Goal: Navigation & Orientation: Find specific page/section

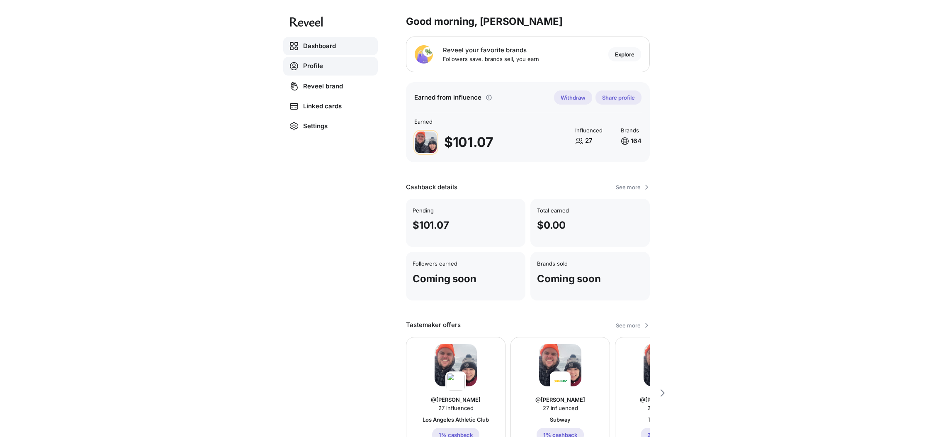
click at [311, 68] on link "Profile" at bounding box center [330, 66] width 95 height 19
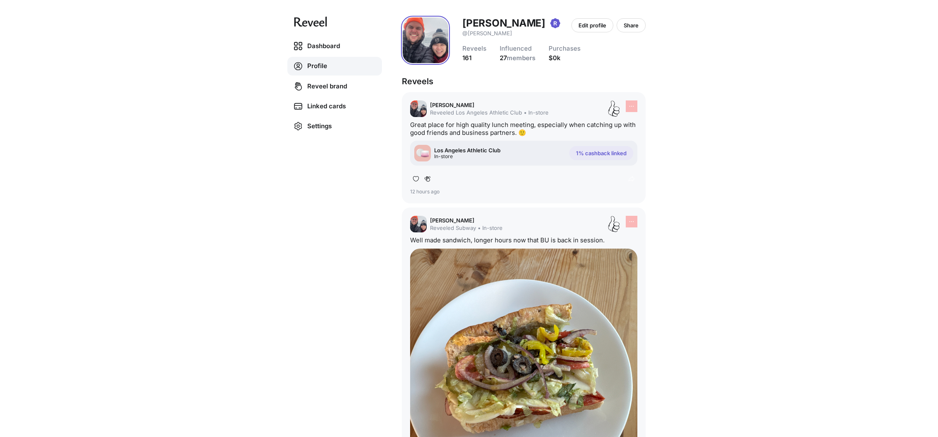
drag, startPoint x: 849, startPoint y: 122, endPoint x: 843, endPoint y: 24, distance: 98.1
click at [849, 122] on div "Dashboard Profile Reveel brand Linked cards Settings Erik Bogaard @erik Edit pr…" at bounding box center [469, 218] width 938 height 437
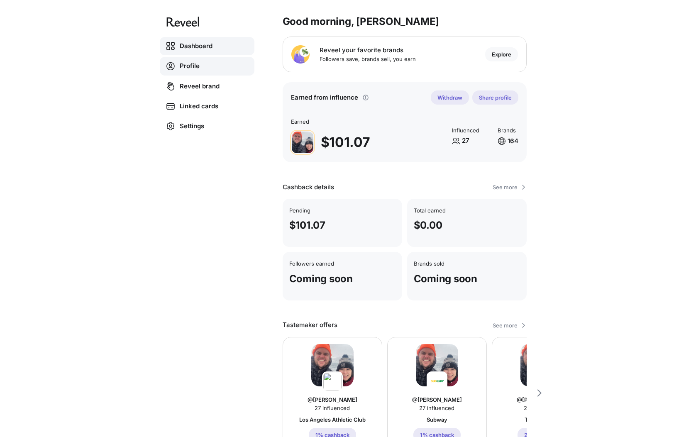
click at [191, 63] on link "Profile" at bounding box center [207, 66] width 95 height 19
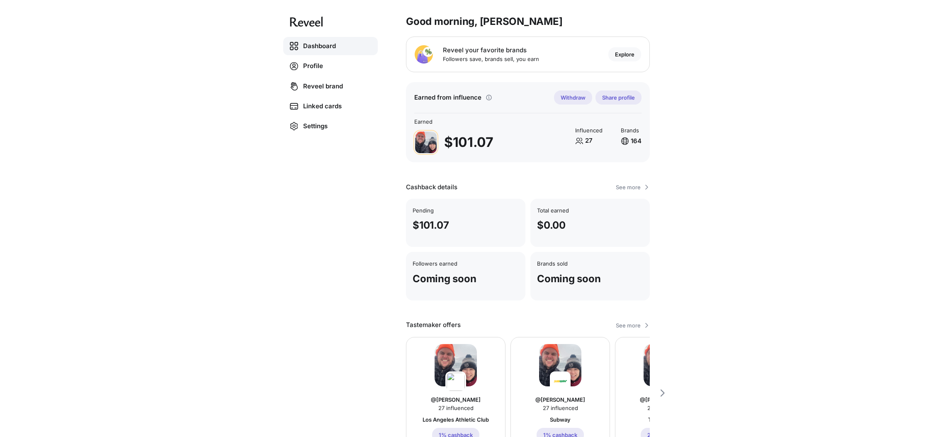
click at [183, 83] on div "Dashboard Profile Reveel brand Linked cards Settings Good morning, [PERSON_NAME…" at bounding box center [469, 218] width 938 height 437
click at [323, 63] on link "Profile" at bounding box center [330, 66] width 95 height 19
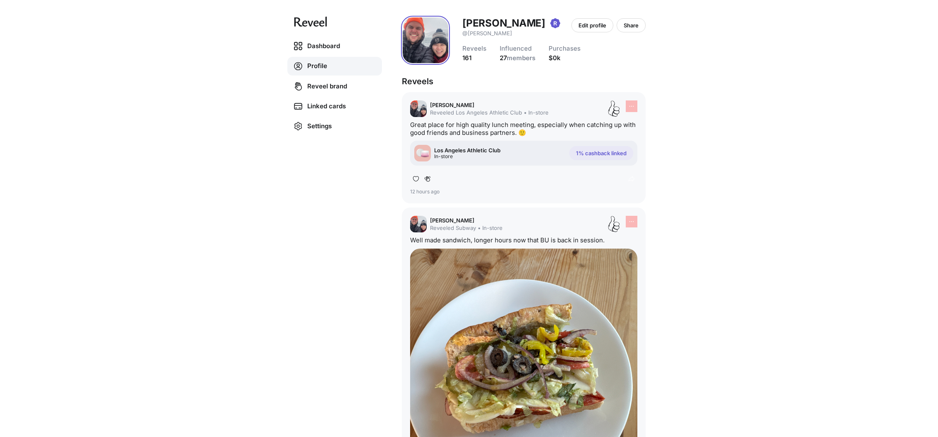
click at [323, 63] on link "Profile" at bounding box center [334, 66] width 95 height 19
click at [628, 28] on p "Share" at bounding box center [631, 25] width 15 height 7
click at [806, 71] on div "Dashboard Profile Reveel brand Linked cards Settings Erik Bogaard @erik Edit pr…" at bounding box center [469, 218] width 938 height 437
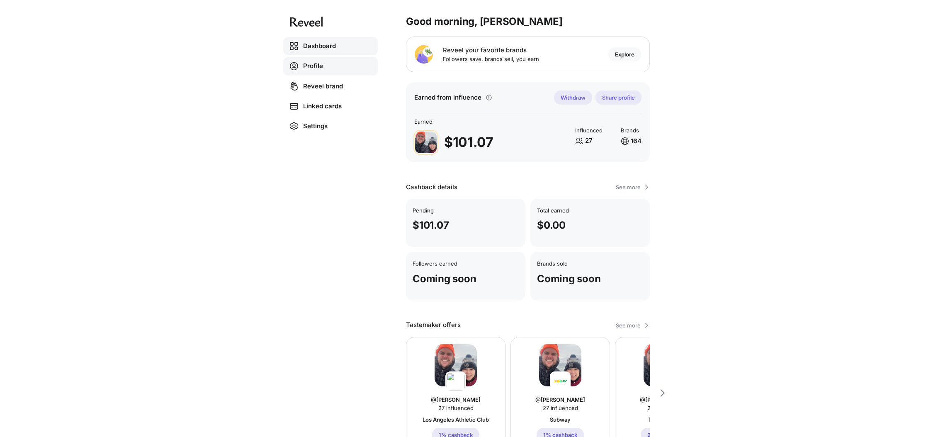
click at [323, 61] on link "Profile" at bounding box center [330, 66] width 95 height 19
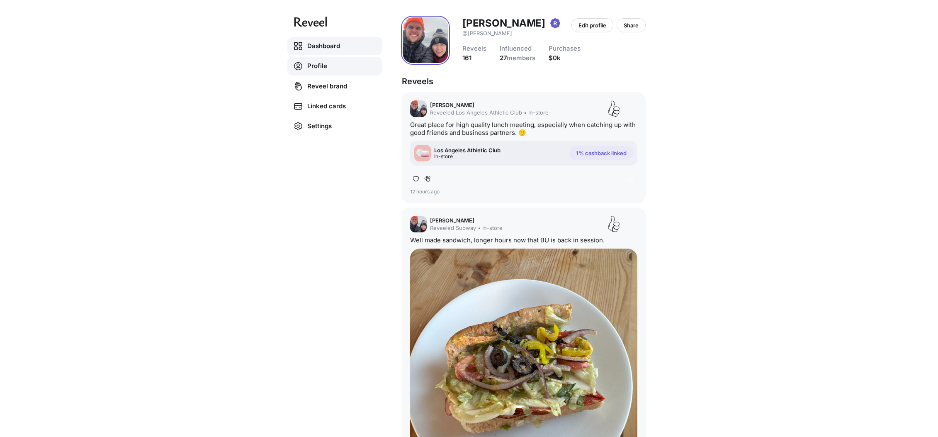
click at [319, 45] on link "Dashboard" at bounding box center [334, 46] width 95 height 18
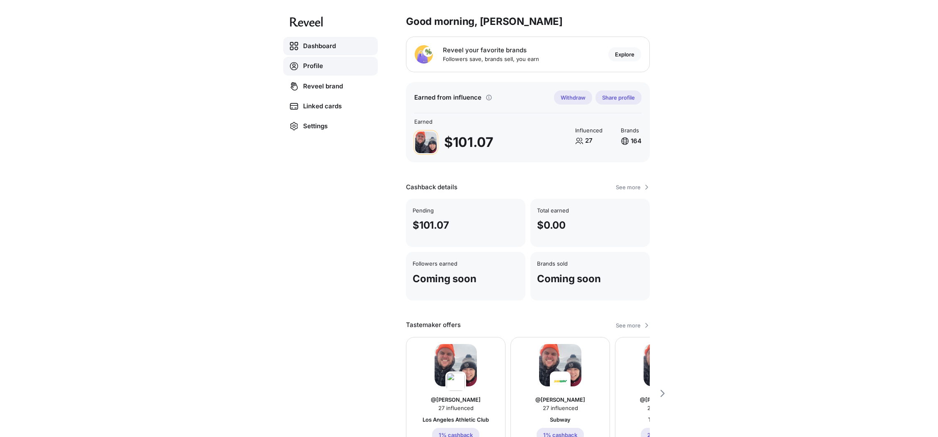
click at [308, 66] on link "Profile" at bounding box center [330, 66] width 95 height 19
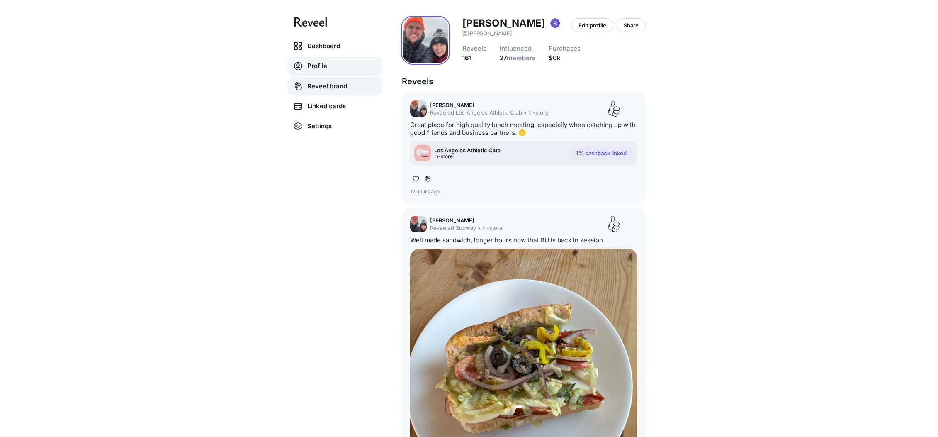
click at [308, 86] on link "Reveel brand" at bounding box center [334, 86] width 95 height 18
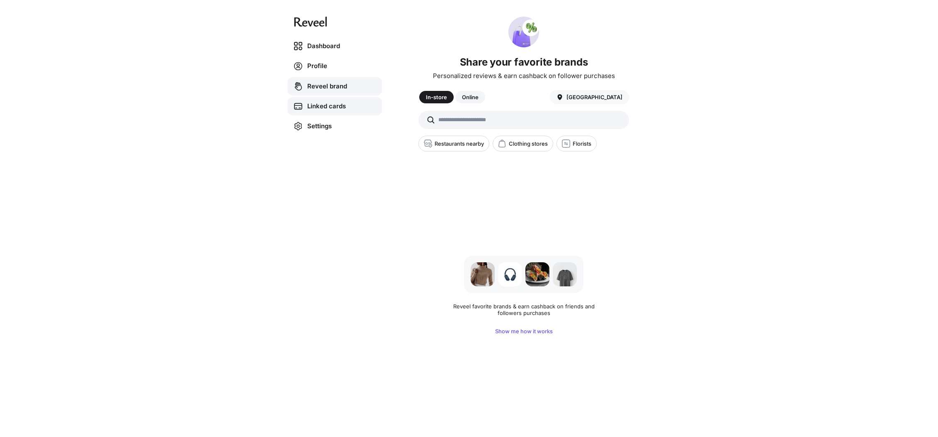
click at [326, 109] on div "Linked cards" at bounding box center [334, 106] width 95 height 18
click at [338, 107] on div "Linked cards" at bounding box center [334, 106] width 95 height 18
click at [342, 109] on div "Linked cards" at bounding box center [334, 106] width 95 height 18
click at [334, 104] on div "Linked cards" at bounding box center [334, 106] width 95 height 18
click at [325, 130] on link "Settings" at bounding box center [334, 126] width 95 height 18
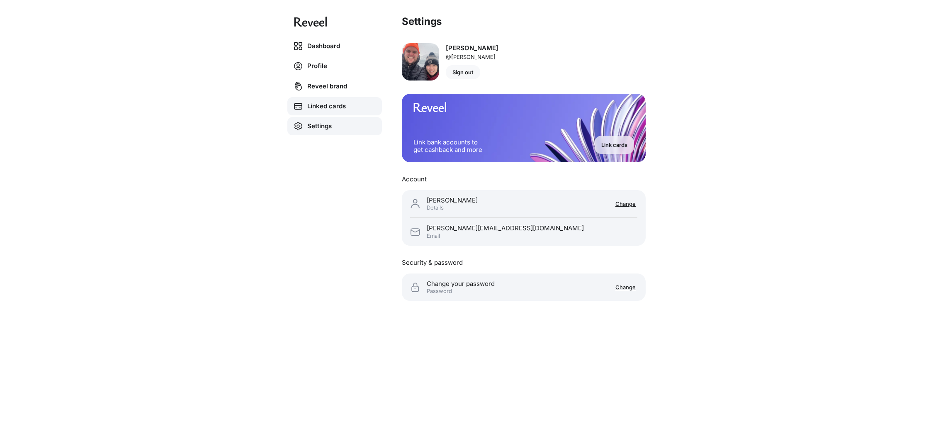
click at [324, 102] on div "Linked cards" at bounding box center [334, 106] width 95 height 18
click at [315, 106] on div "Linked cards" at bounding box center [334, 106] width 95 height 18
click at [325, 101] on div "Linked cards" at bounding box center [334, 106] width 95 height 18
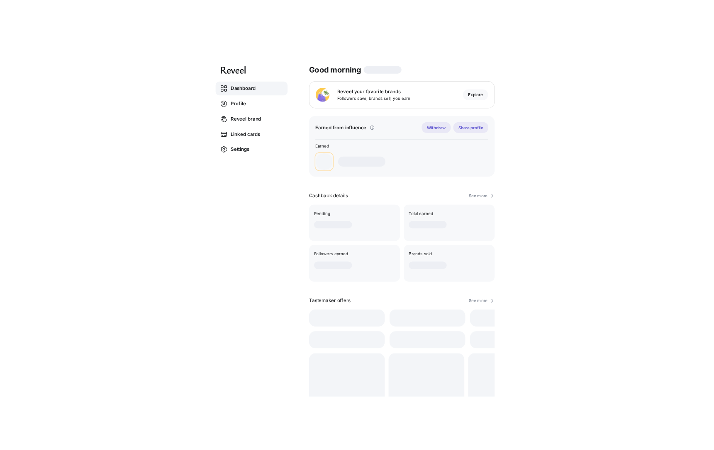
scroll to position [3, 0]
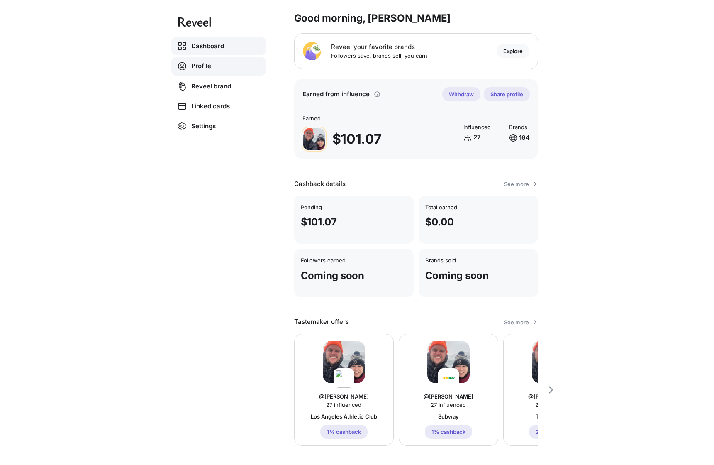
click at [190, 69] on link "Profile" at bounding box center [218, 66] width 95 height 19
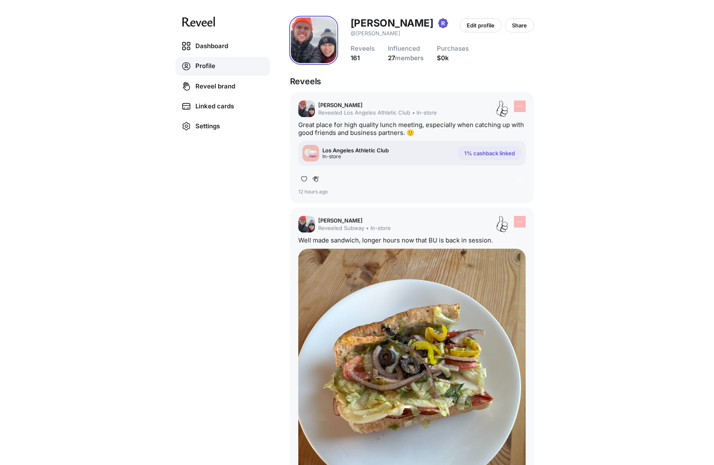
click at [94, 55] on div "Dashboard Profile Reveel brand Linked cards Settings [PERSON_NAME] @[PERSON_NAM…" at bounding box center [357, 232] width 714 height 465
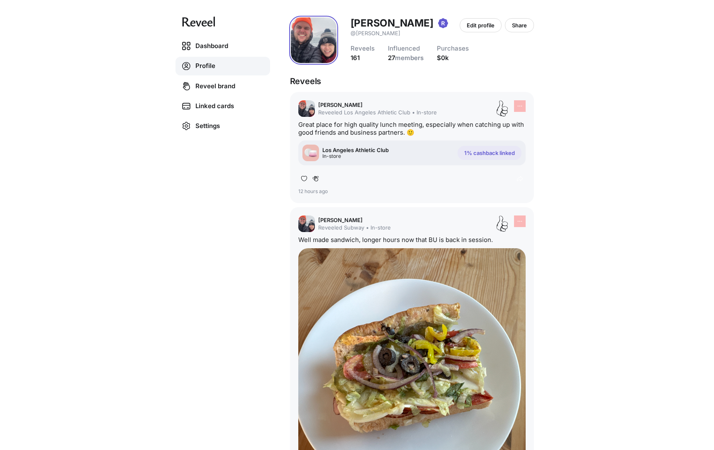
click at [609, 113] on div "Dashboard Profile Reveel brand Linked cards Settings Erik Bogaard @erik Edit pr…" at bounding box center [357, 225] width 714 height 450
click at [203, 45] on link "Dashboard" at bounding box center [222, 46] width 95 height 18
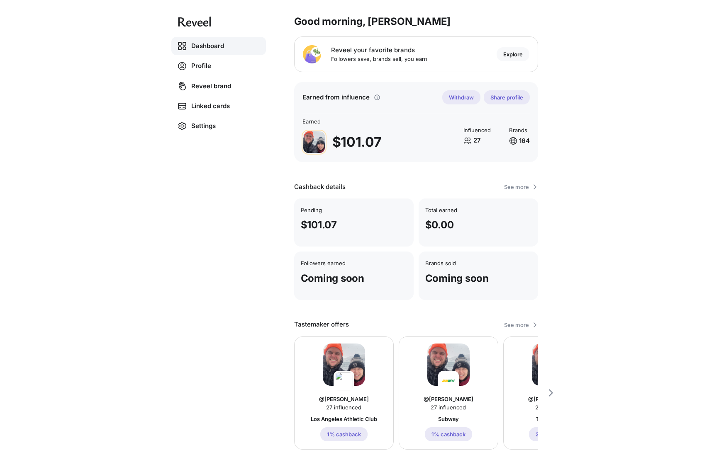
click at [352, 353] on img at bounding box center [344, 365] width 42 height 42
click at [214, 70] on link "Profile" at bounding box center [218, 66] width 95 height 19
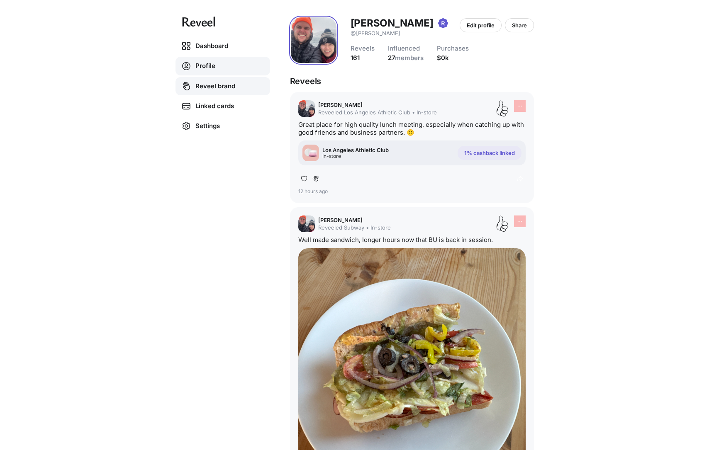
click at [216, 87] on link "Reveel brand" at bounding box center [222, 86] width 95 height 18
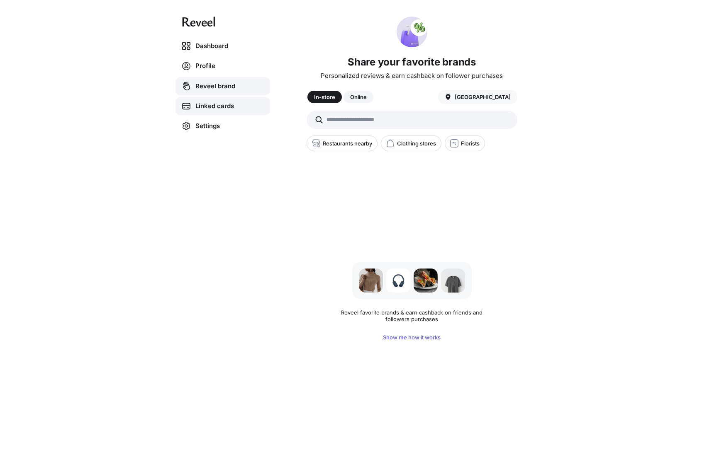
click at [215, 106] on link "Linked cards" at bounding box center [222, 106] width 95 height 18
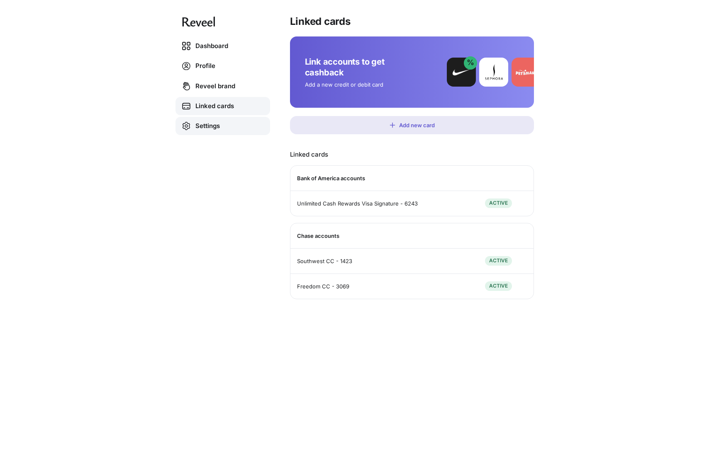
click at [211, 125] on link "Settings" at bounding box center [222, 126] width 95 height 18
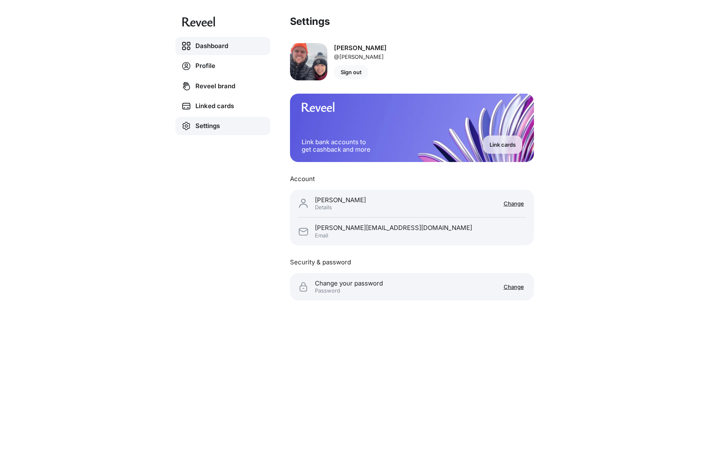
click at [220, 43] on link "Dashboard" at bounding box center [222, 46] width 95 height 18
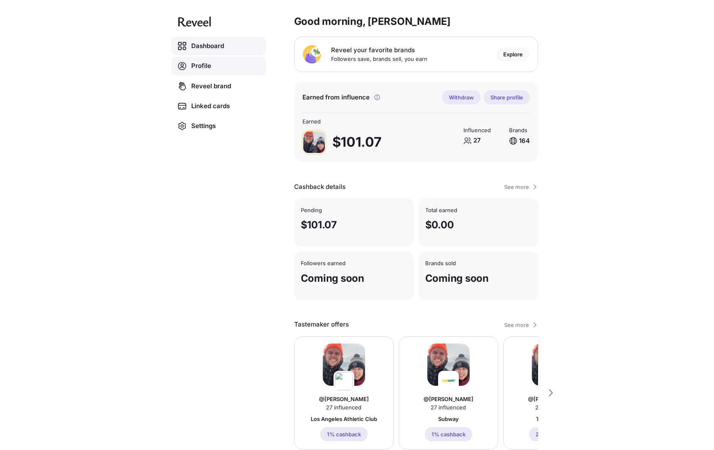
click at [209, 63] on link "Profile" at bounding box center [218, 66] width 95 height 19
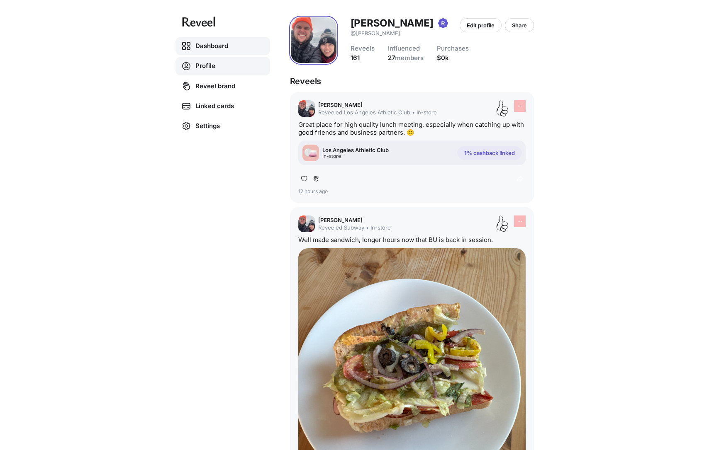
click at [216, 41] on link "Dashboard" at bounding box center [222, 46] width 95 height 18
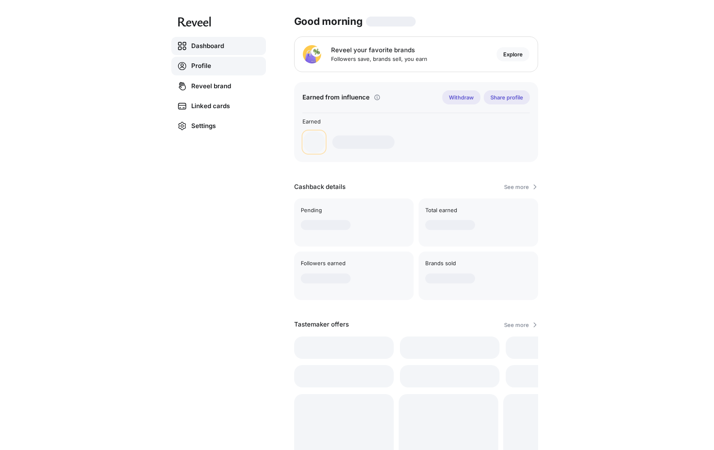
click at [206, 59] on link "Profile" at bounding box center [218, 66] width 95 height 19
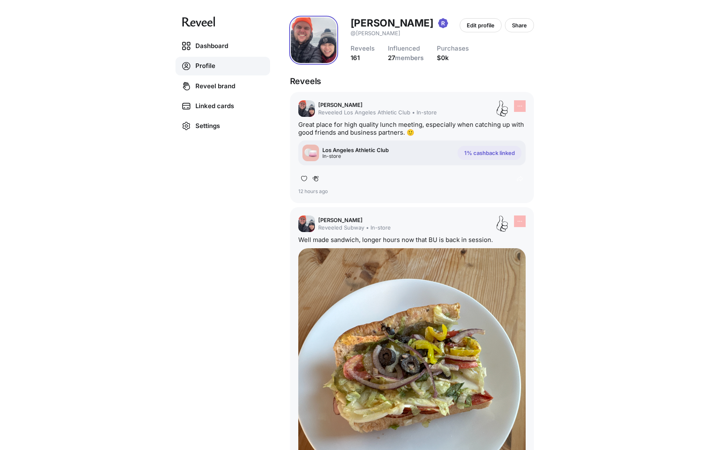
click at [627, 140] on div "Dashboard Profile Reveel brand Linked cards Settings Erik Bogaard @erik Edit pr…" at bounding box center [357, 225] width 714 height 450
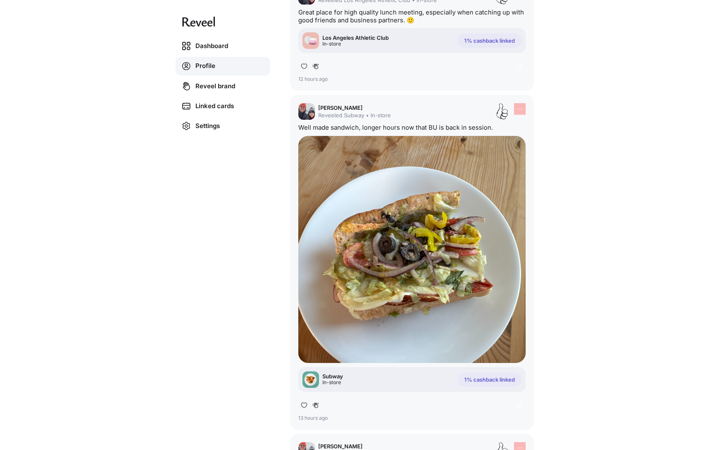
scroll to position [113, 0]
click at [474, 195] on img at bounding box center [411, 249] width 227 height 227
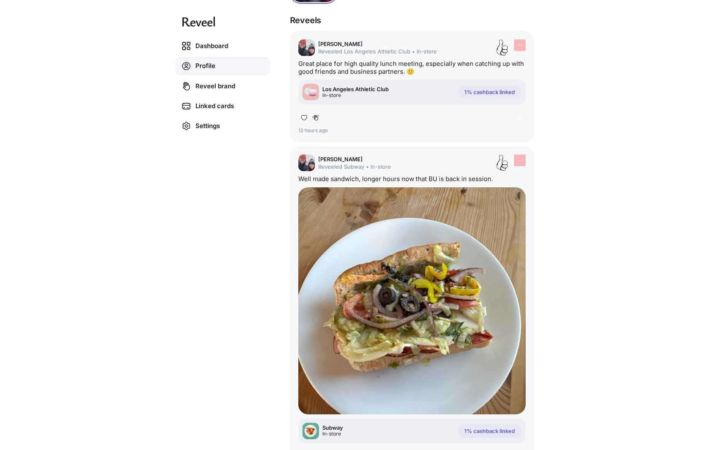
scroll to position [0, 0]
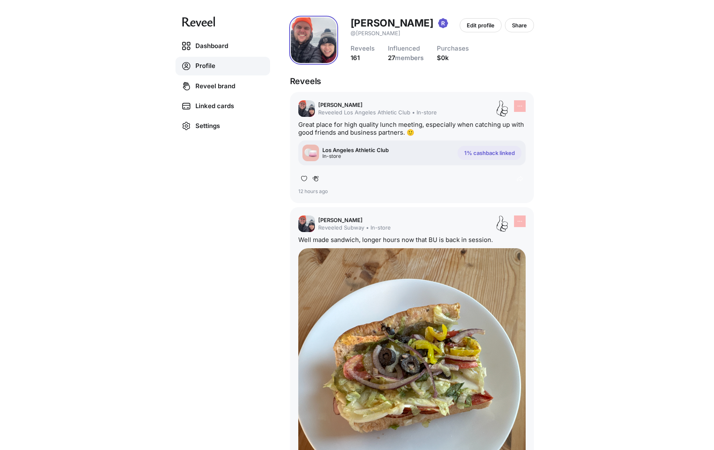
click at [579, 178] on div "Dashboard Profile Reveel brand Linked cards Settings Erik Bogaard @erik Edit pr…" at bounding box center [357, 225] width 714 height 450
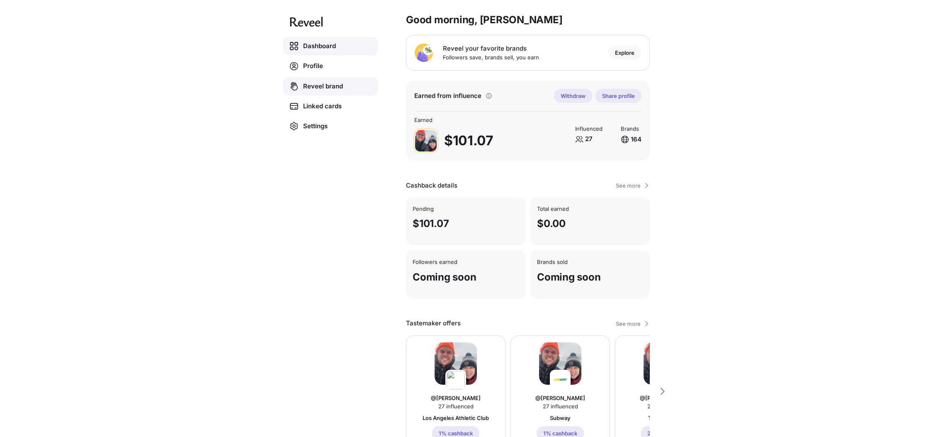
scroll to position [3, 0]
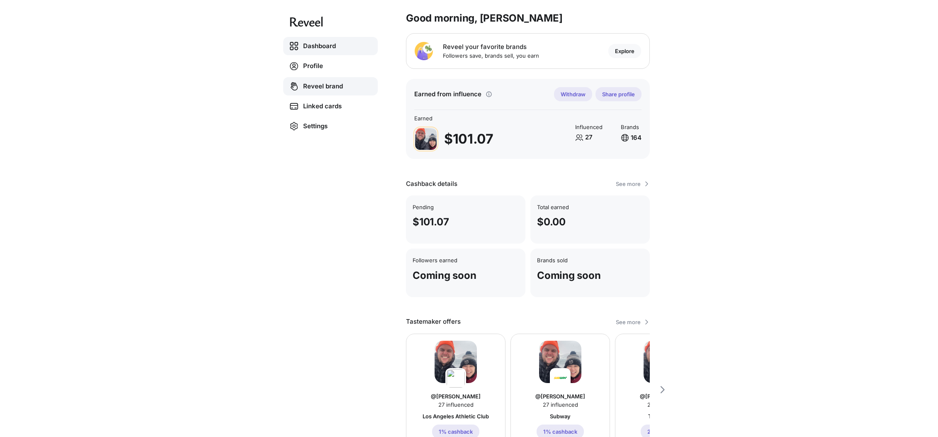
click at [324, 84] on link "Reveel brand" at bounding box center [330, 86] width 95 height 18
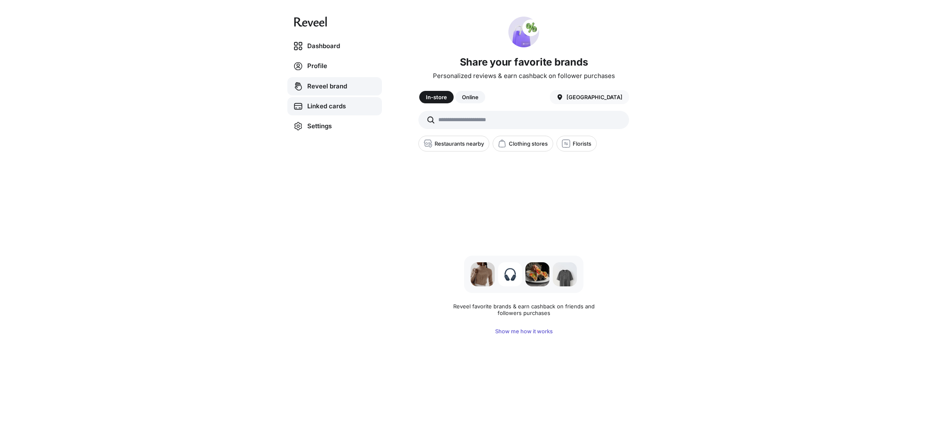
click at [314, 102] on link "Linked cards" at bounding box center [334, 106] width 95 height 18
click at [310, 118] on link "Settings" at bounding box center [334, 126] width 95 height 18
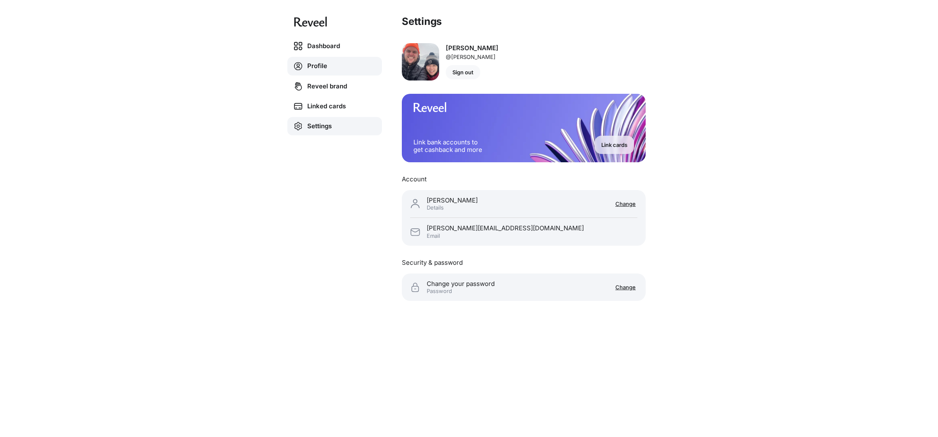
click at [317, 63] on link "Profile" at bounding box center [334, 66] width 95 height 19
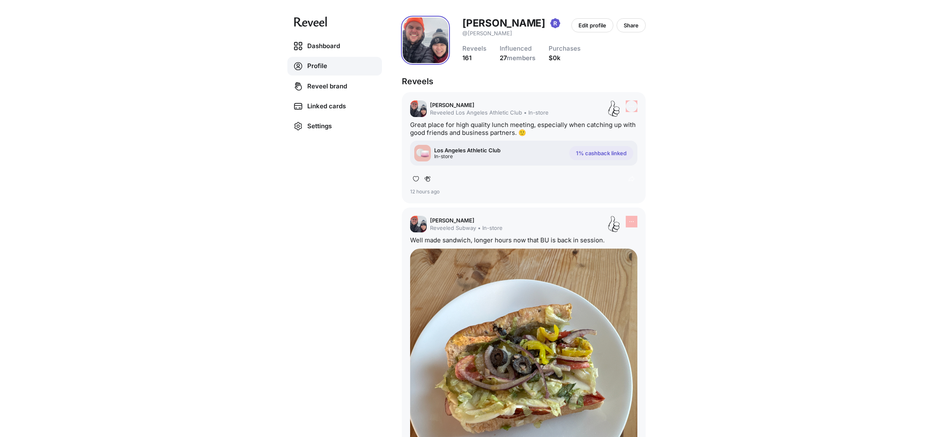
click at [626, 107] on div at bounding box center [632, 106] width 12 height 12
click at [638, 122] on p "Copy link to share" at bounding box center [655, 121] width 49 height 7
click at [137, 47] on div "Dashboard Profile Reveel brand Linked cards Settings Erik Bogaard @erik Edit pr…" at bounding box center [469, 218] width 938 height 437
click at [321, 68] on link "Profile" at bounding box center [334, 66] width 95 height 19
click at [313, 47] on link "Dashboard" at bounding box center [334, 46] width 95 height 18
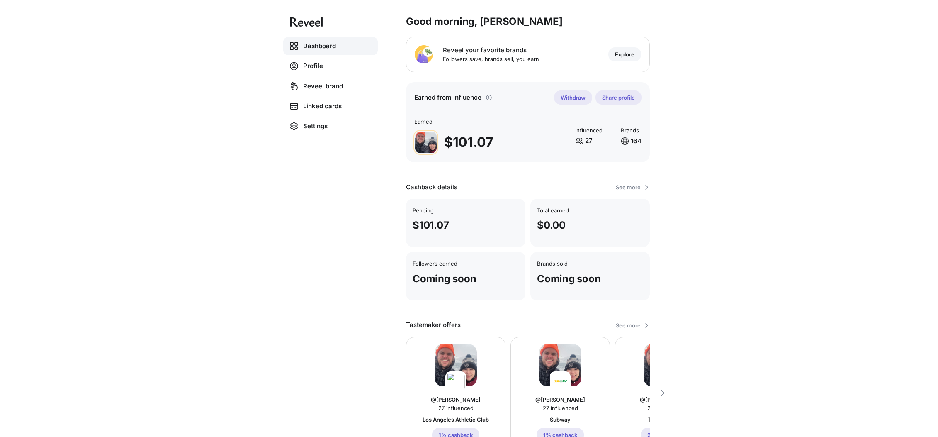
click at [626, 52] on p "Explore" at bounding box center [624, 54] width 19 height 7
click at [319, 64] on link "Profile" at bounding box center [330, 66] width 95 height 19
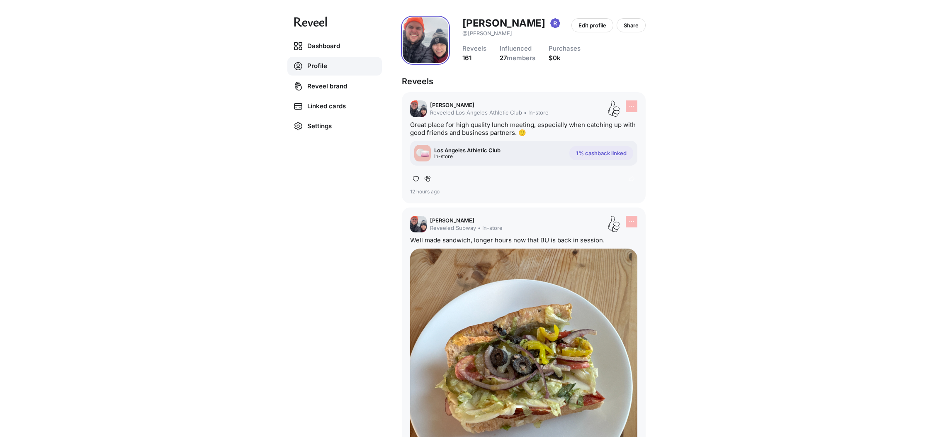
click at [830, 104] on div "Dashboard Profile Reveel brand Linked cards Settings [PERSON_NAME] @[PERSON_NAM…" at bounding box center [469, 218] width 938 height 437
click at [436, 49] on img at bounding box center [426, 40] width 46 height 46
click at [316, 44] on link "Dashboard" at bounding box center [334, 46] width 95 height 18
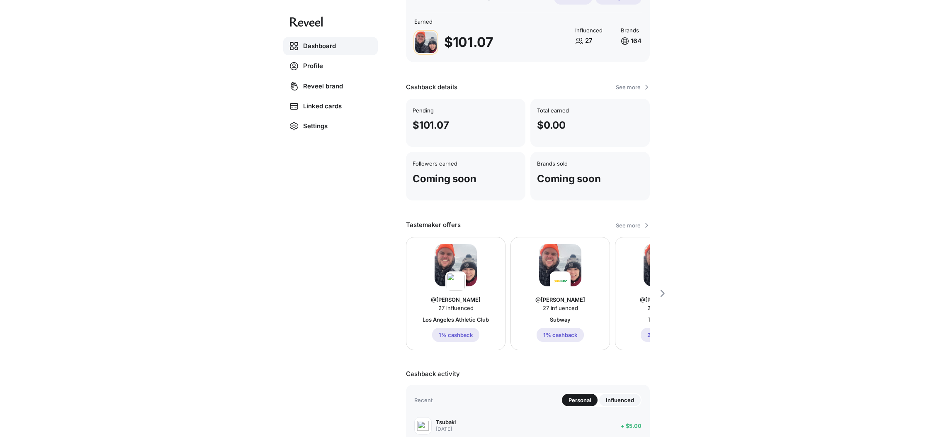
scroll to position [128, 0]
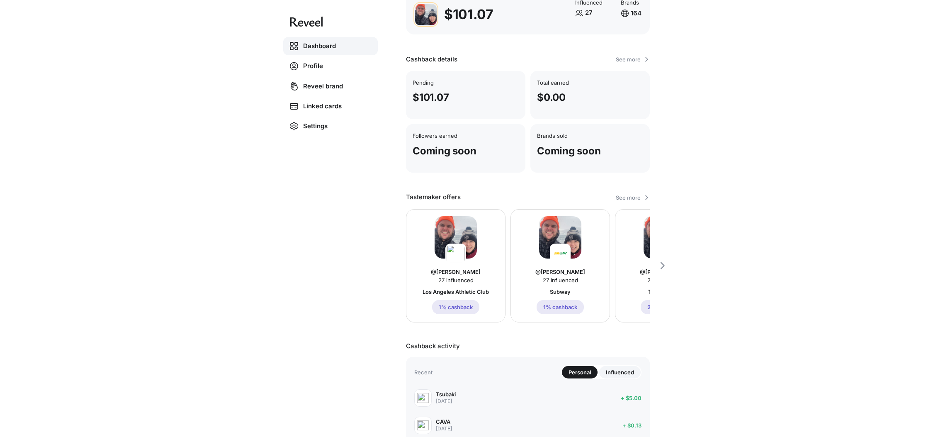
click at [470, 303] on button "1% cashback" at bounding box center [455, 307] width 47 height 14
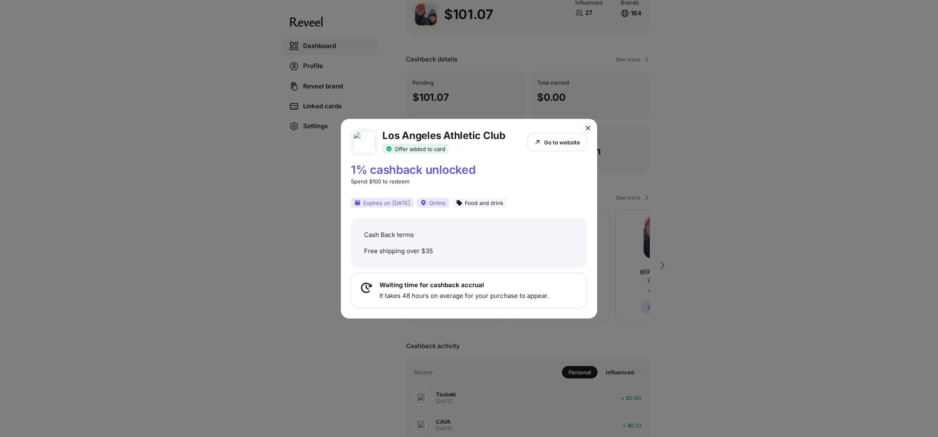
click at [808, 162] on div "Los Angeles Athletic Club Offer added to card Go to website 1% cashback unlocke…" at bounding box center [469, 218] width 938 height 437
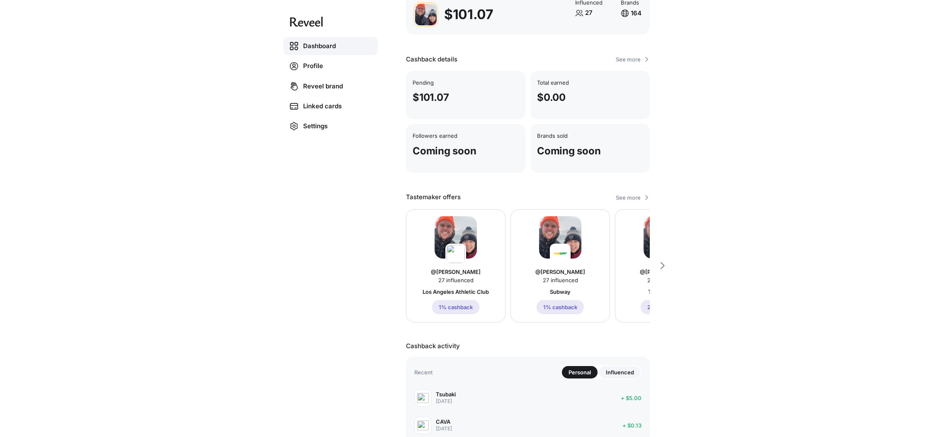
scroll to position [128, 0]
click at [451, 297] on div "@erik 27 influenced Los Angeles Athletic Club 1% cashback" at bounding box center [456, 265] width 100 height 113
click at [458, 309] on p "1% cashback" at bounding box center [456, 306] width 34 height 7
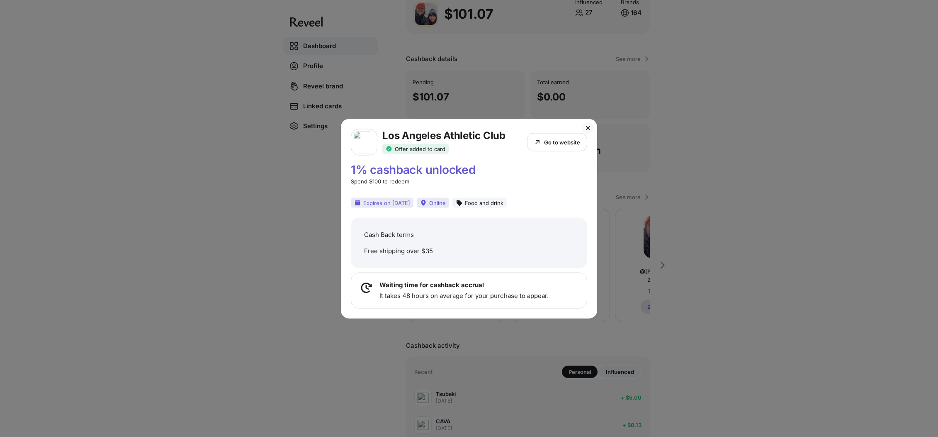
click at [572, 142] on p "Go to website" at bounding box center [562, 142] width 36 height 7
drag, startPoint x: 572, startPoint y: 141, endPoint x: 580, endPoint y: 141, distance: 7.9
click at [572, 141] on p "Go to website" at bounding box center [562, 142] width 36 height 7
click at [638, 39] on div "Los Angeles Athletic Club Offer added to card Go to website 1% cashback unlocke…" at bounding box center [469, 218] width 938 height 437
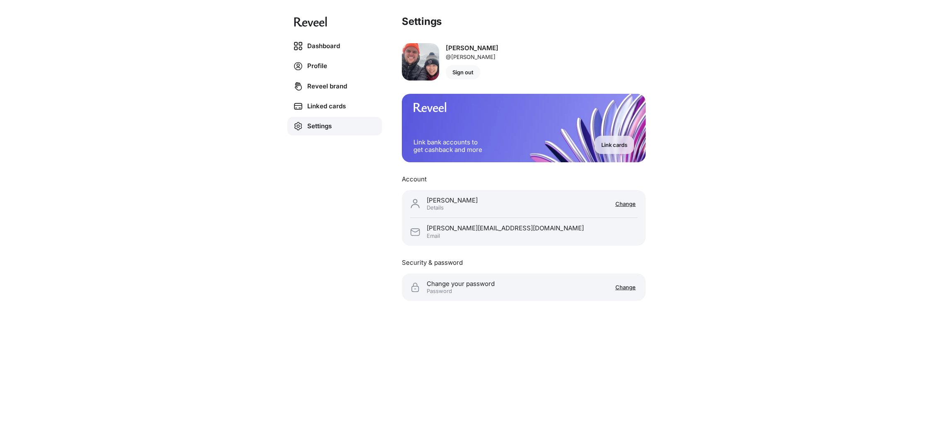
drag, startPoint x: 555, startPoint y: 50, endPoint x: 391, endPoint y: 51, distance: 163.9
click at [554, 50] on div "[PERSON_NAME] @[PERSON_NAME] Sign out" at bounding box center [524, 61] width 244 height 37
click at [322, 61] on link "Profile" at bounding box center [334, 66] width 95 height 19
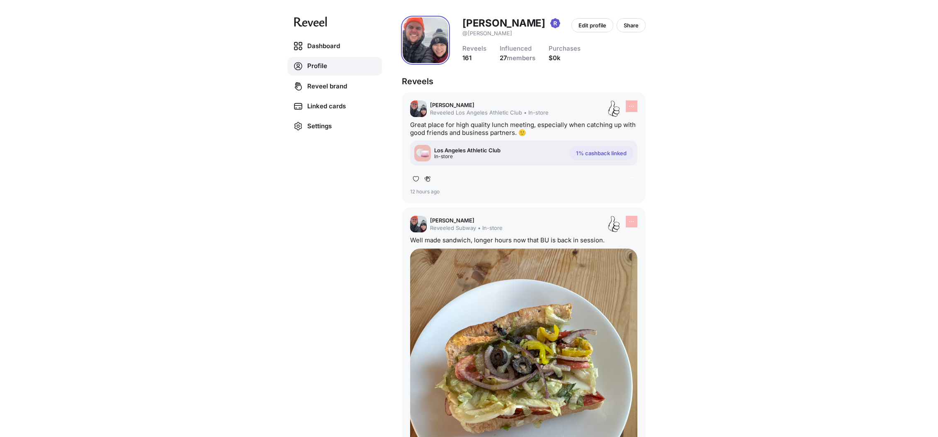
drag, startPoint x: 147, startPoint y: 98, endPoint x: 353, endPoint y: 5, distance: 226.1
click at [149, 96] on div "Dashboard Profile Reveel brand Linked cards Settings Erik Bogaard @erik Edit pr…" at bounding box center [469, 218] width 938 height 437
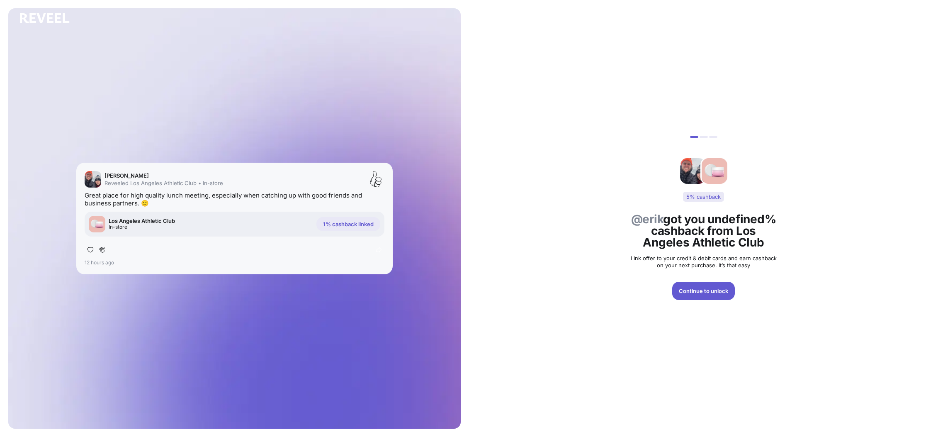
click at [705, 136] on div at bounding box center [704, 137] width 8 height 2
